Goal: Task Accomplishment & Management: Manage account settings

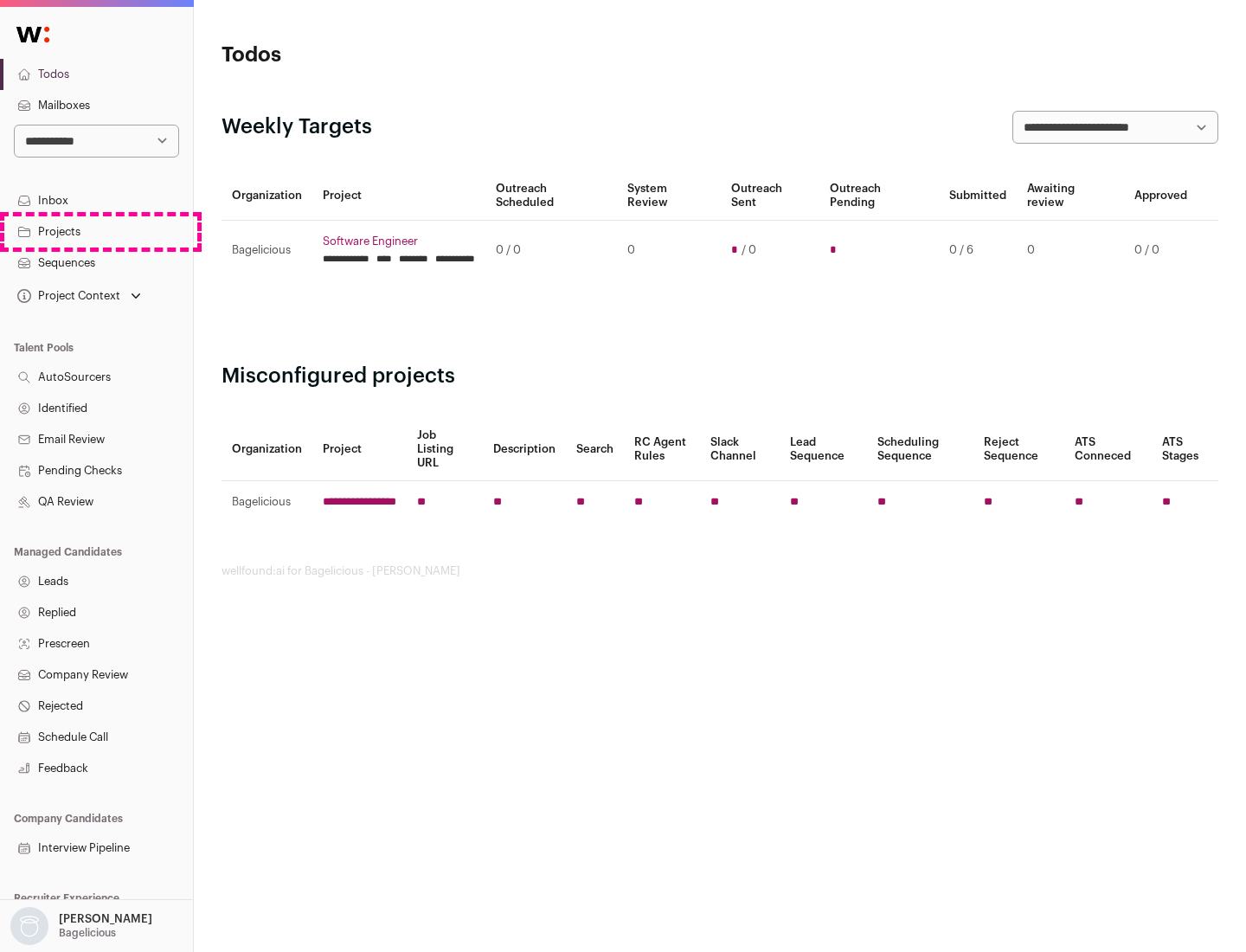
click at [96, 231] on link "Projects" at bounding box center [96, 232] width 193 height 31
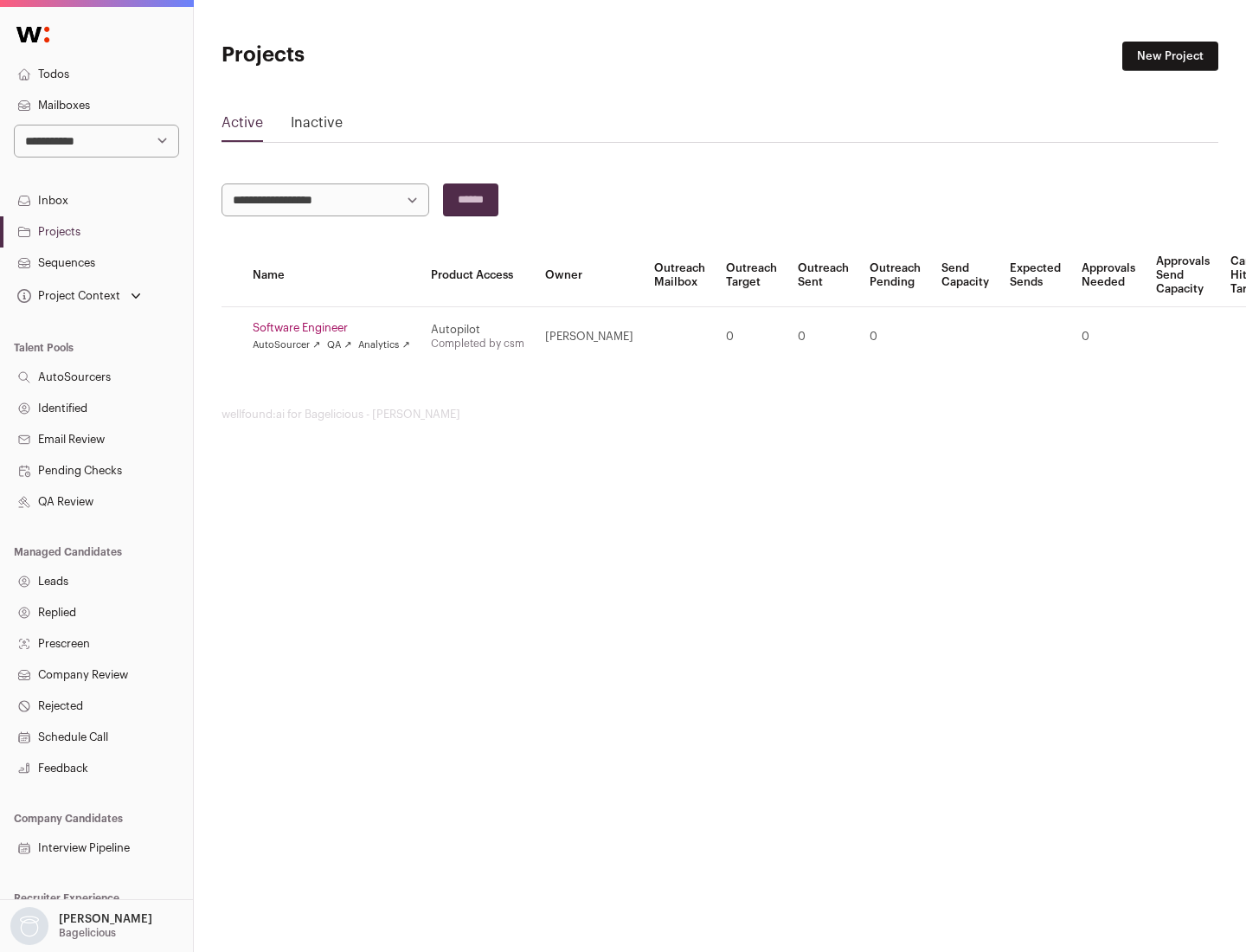
click at [336, 327] on link "Software Engineer" at bounding box center [331, 327] width 157 height 14
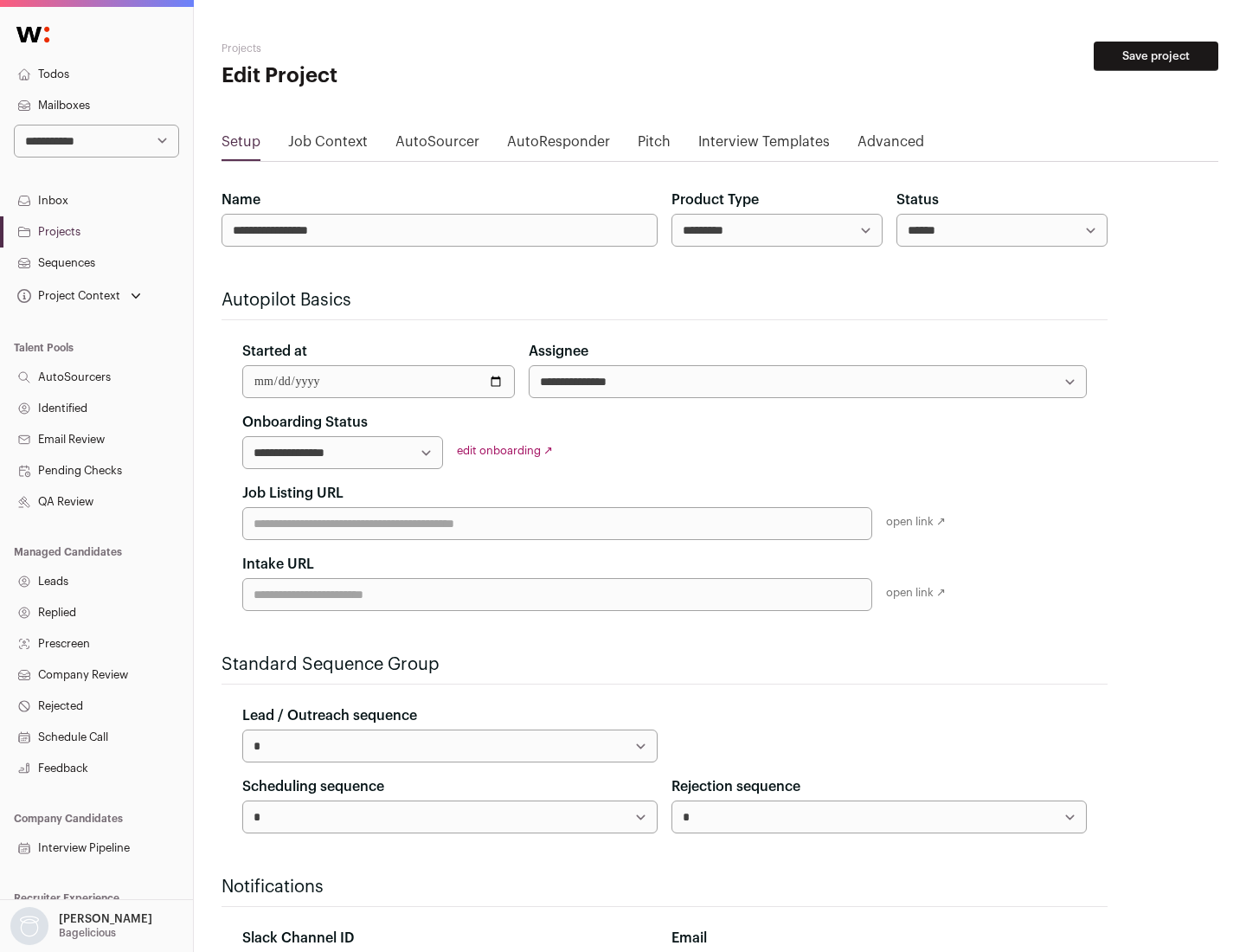
click at [1156, 56] on button "Save project" at bounding box center [1156, 56] width 125 height 30
